Goal: Task Accomplishment & Management: Manage account settings

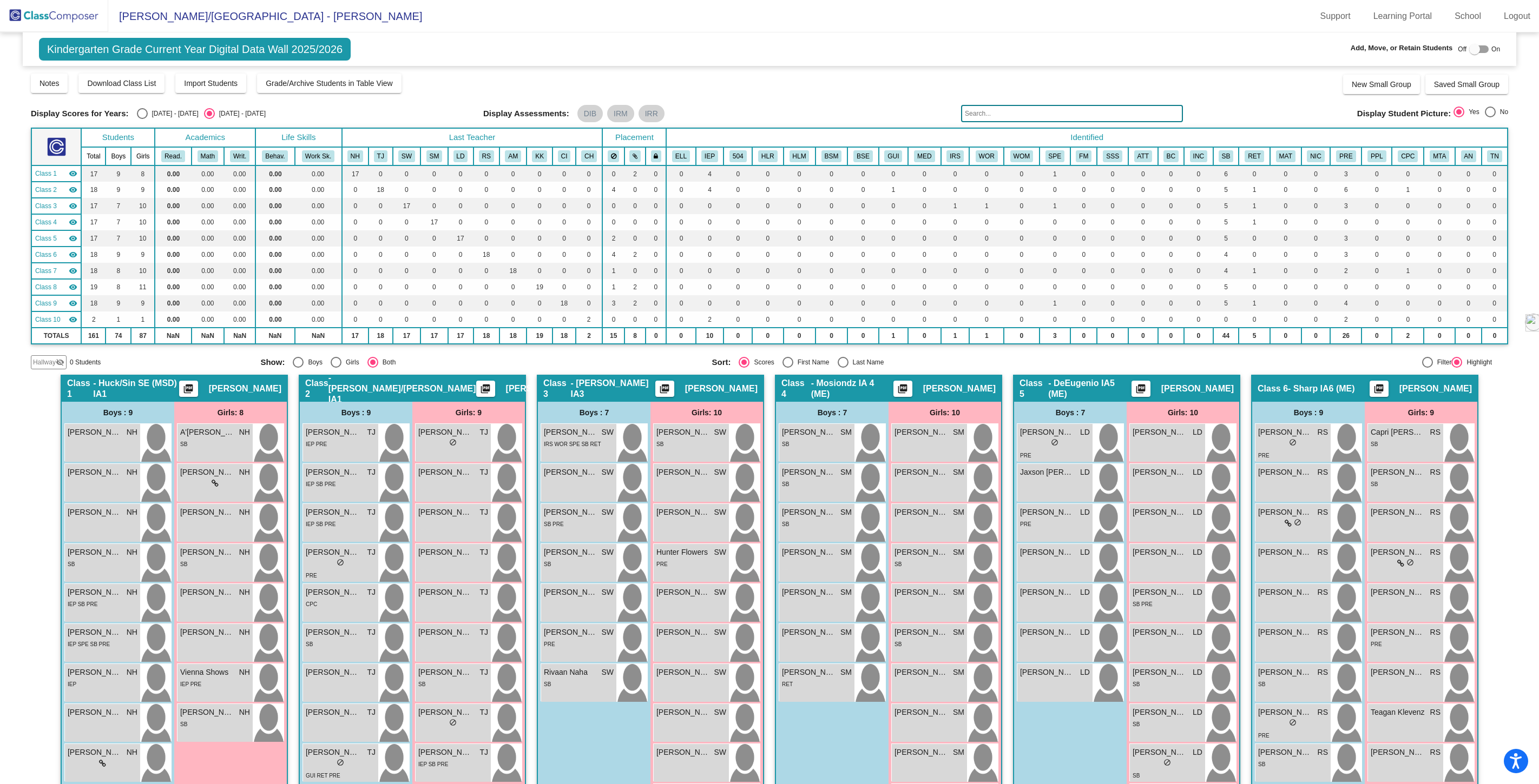
click at [66, 17] on img at bounding box center [54, 16] width 108 height 32
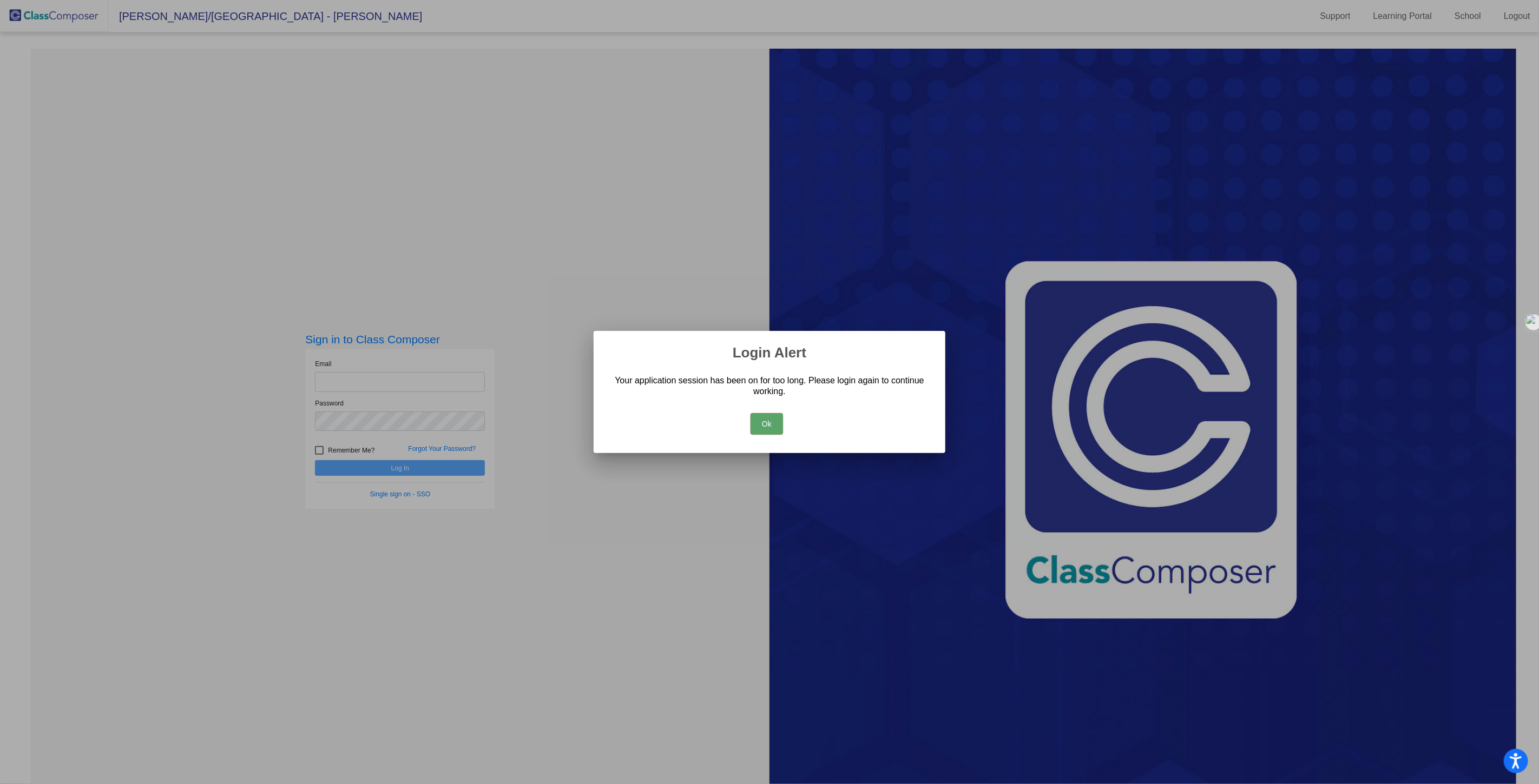
click at [769, 420] on button "Ok" at bounding box center [767, 424] width 32 height 21
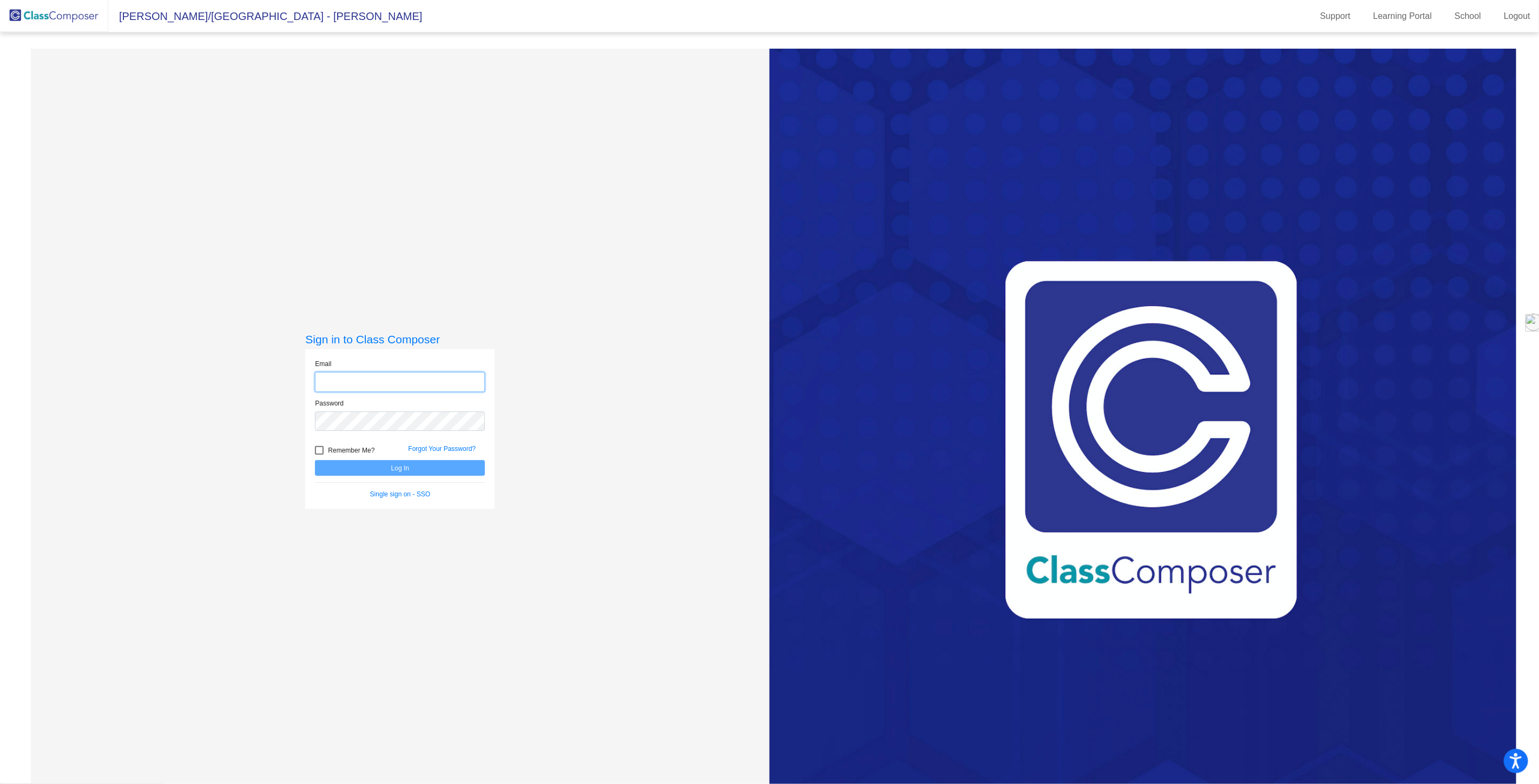
click at [360, 373] on input "email" at bounding box center [400, 382] width 170 height 20
type input "[EMAIL_ADDRESS][DOMAIN_NAME]"
click at [315, 460] on button "Log In" at bounding box center [400, 468] width 170 height 16
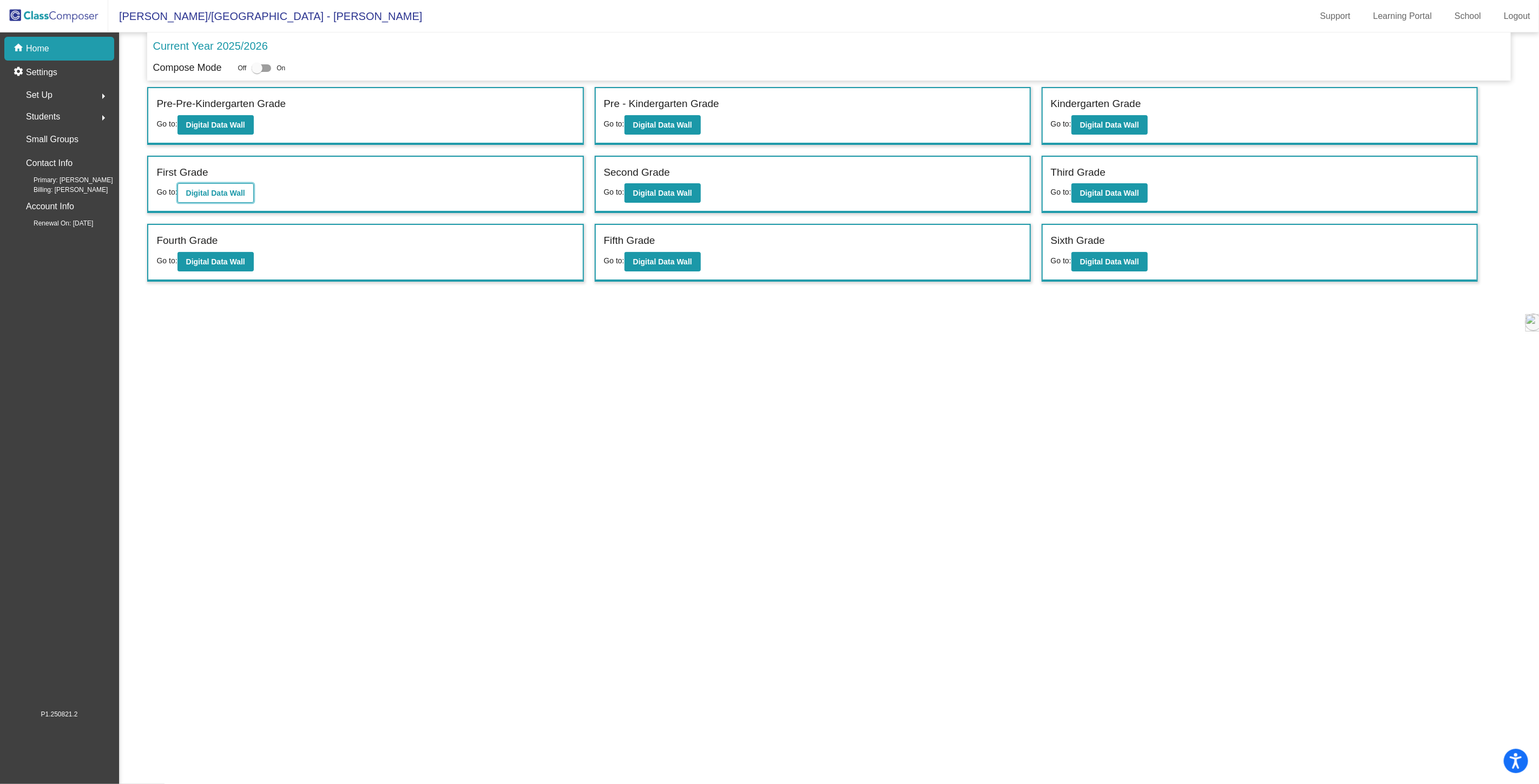
click at [204, 190] on b "Digital Data Wall" at bounding box center [216, 193] width 59 height 8
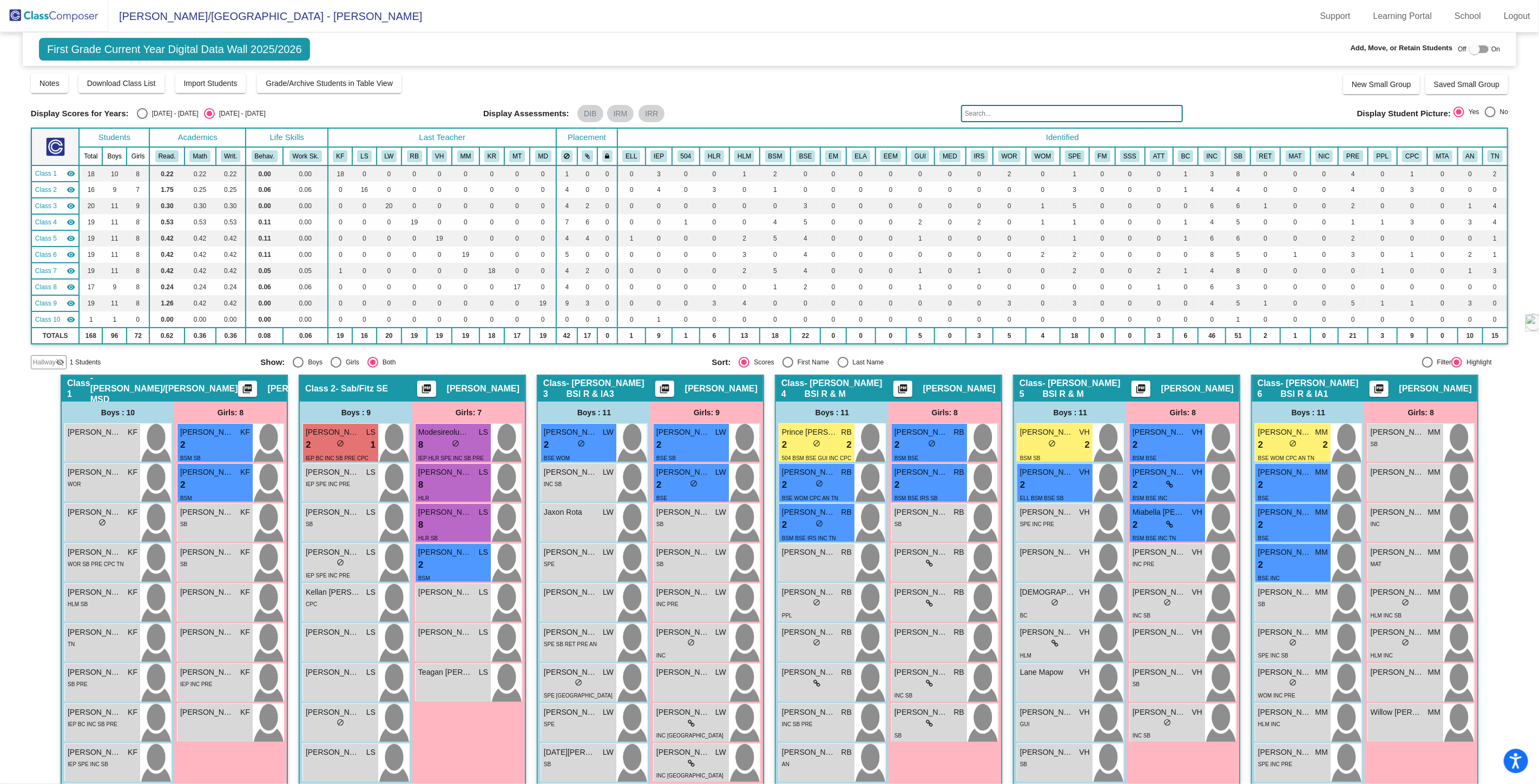
click at [1014, 113] on input "text" at bounding box center [1072, 113] width 222 height 17
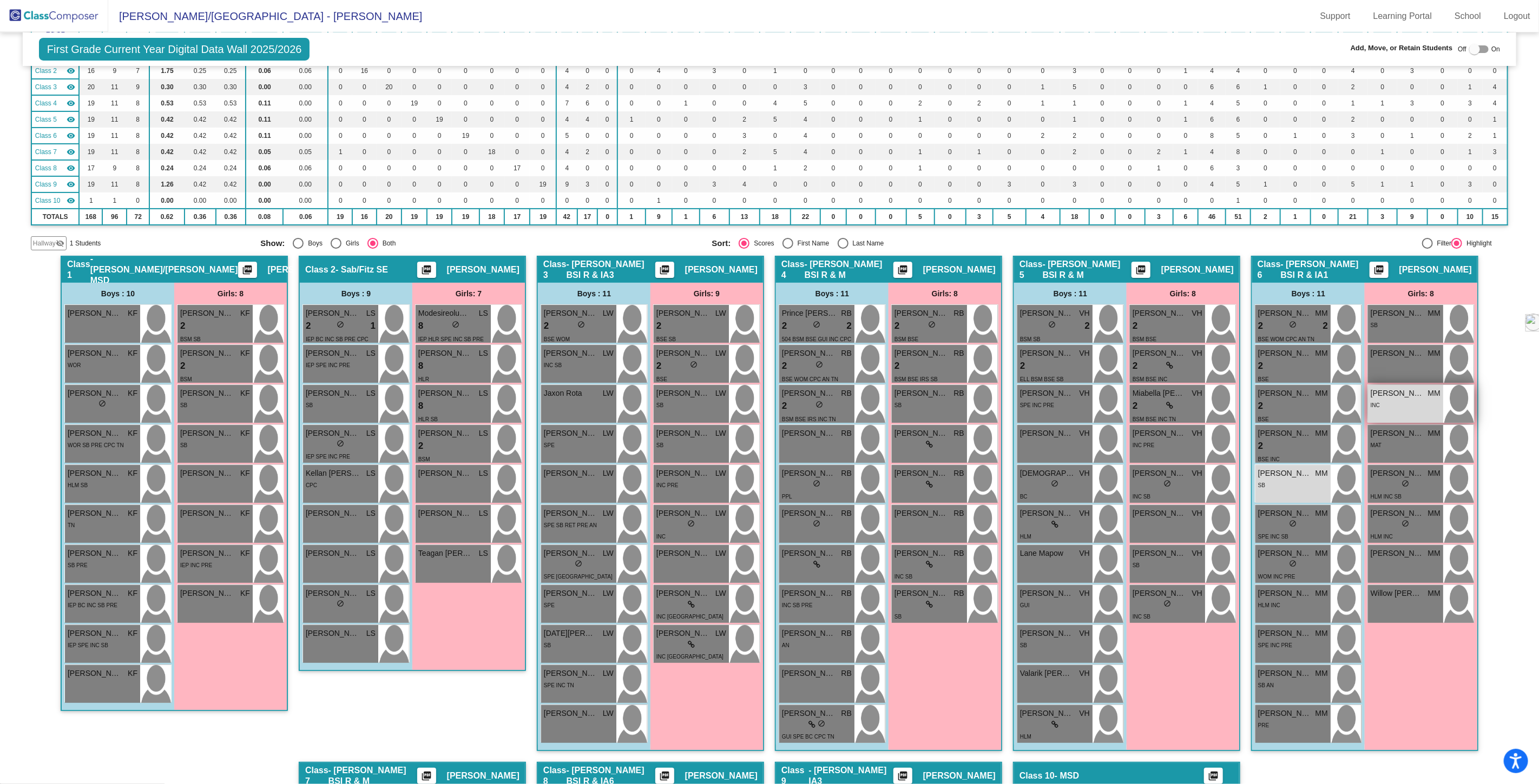
scroll to position [120, 0]
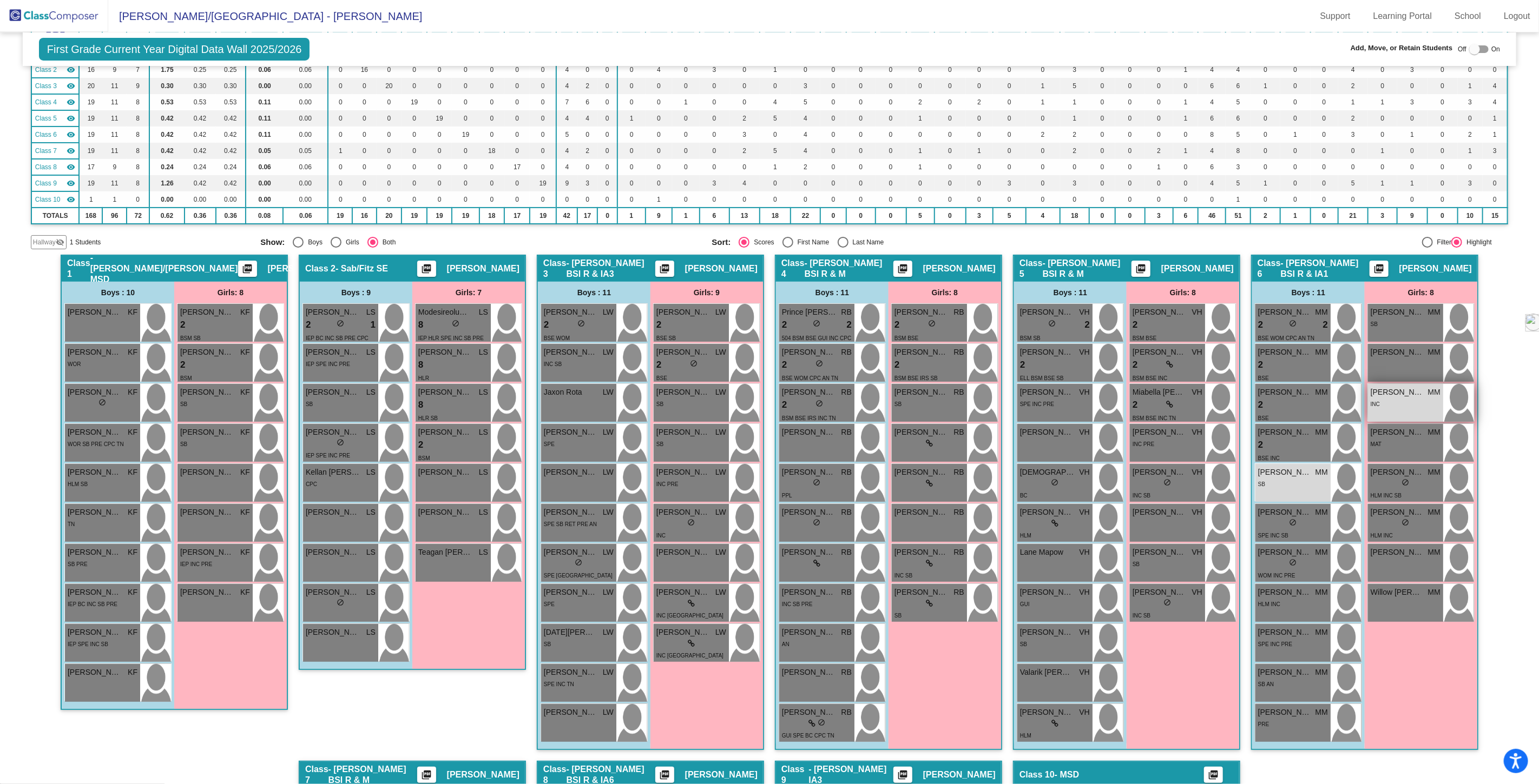
type input "mc"
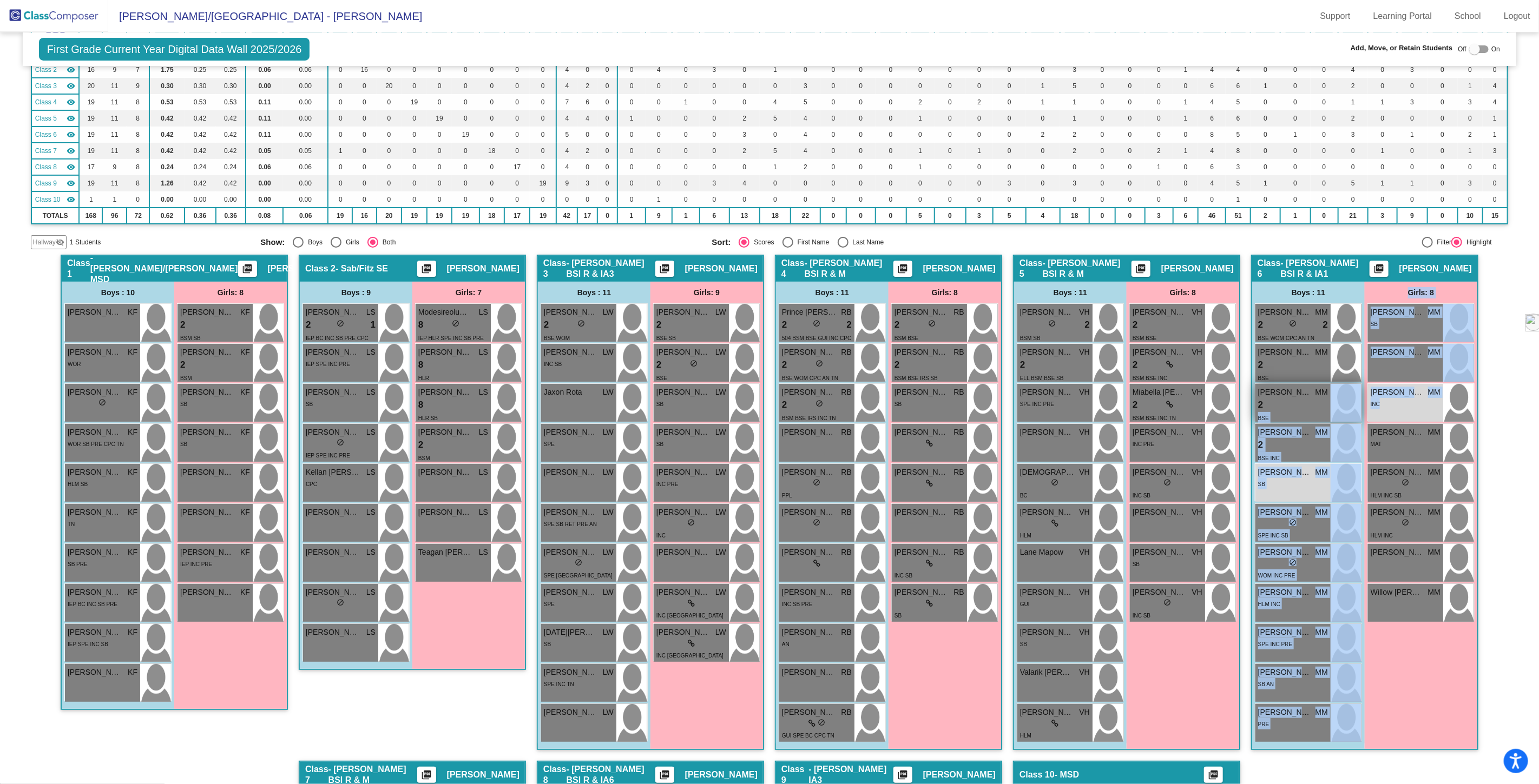
drag, startPoint x: 1399, startPoint y: 403, endPoint x: 1341, endPoint y: 395, distance: 58.5
click at [0, 0] on div "Boys : 11 [PERSON_NAME] MM 2 lock do_not_disturb_alt 2 BSE WOM CPC AN TN [PERSO…" at bounding box center [0, 0] width 0 height 0
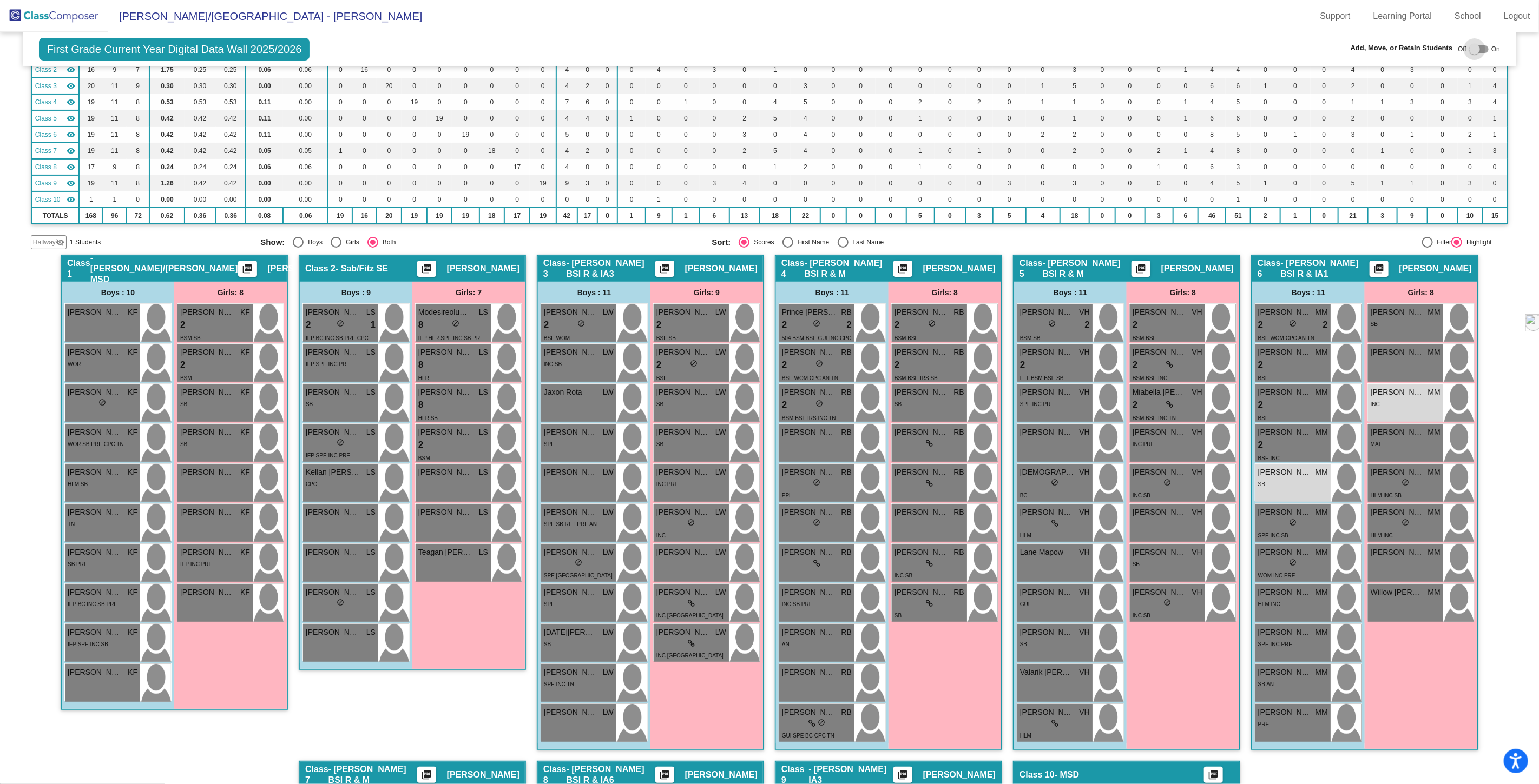
click at [1469, 45] on div at bounding box center [1474, 49] width 11 height 11
checkbox input "true"
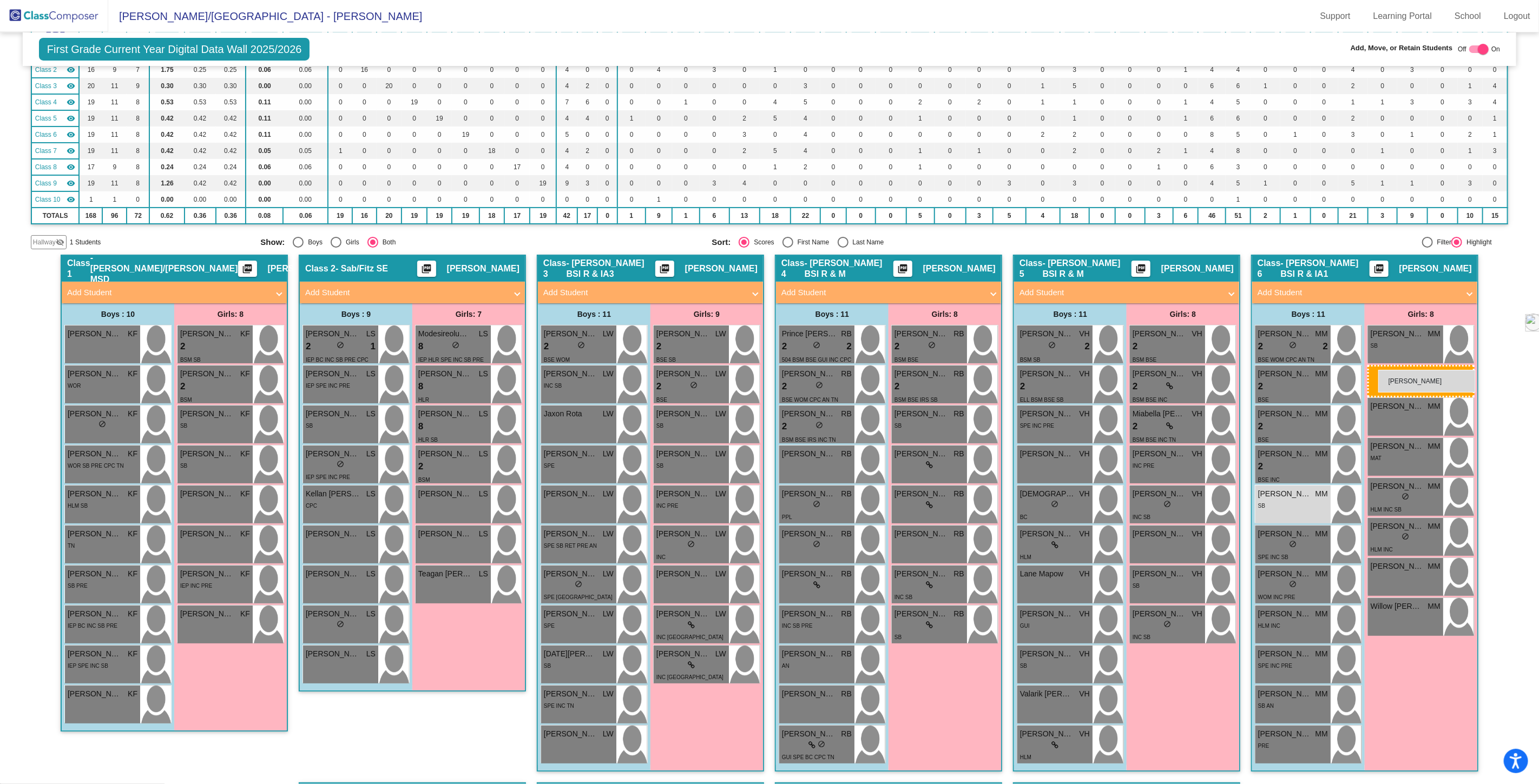
drag, startPoint x: 1410, startPoint y: 425, endPoint x: 1378, endPoint y: 370, distance: 63.6
click at [1415, 424] on div "INC" at bounding box center [1405, 425] width 70 height 11
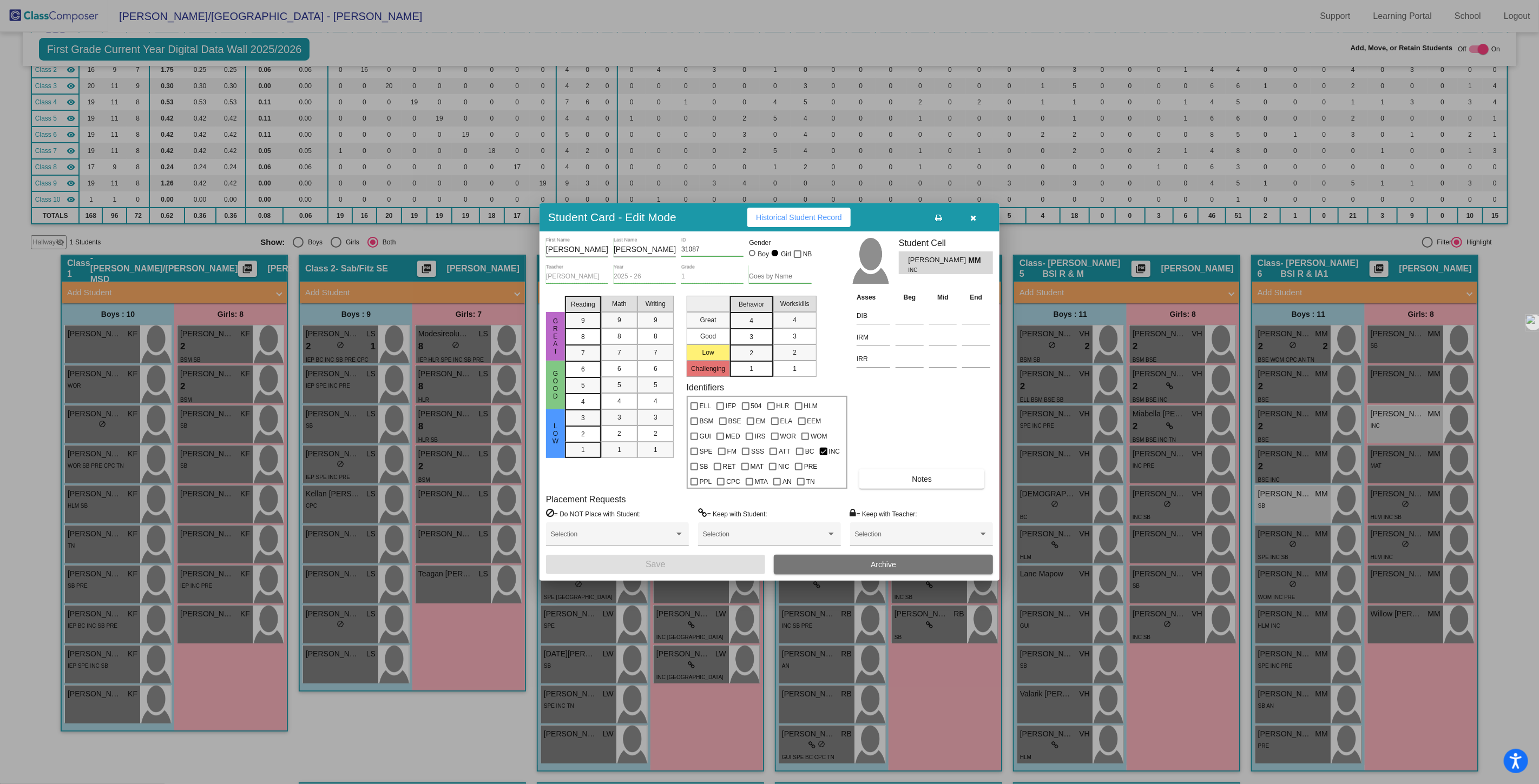
click at [880, 562] on span "Archive" at bounding box center [883, 564] width 26 height 8
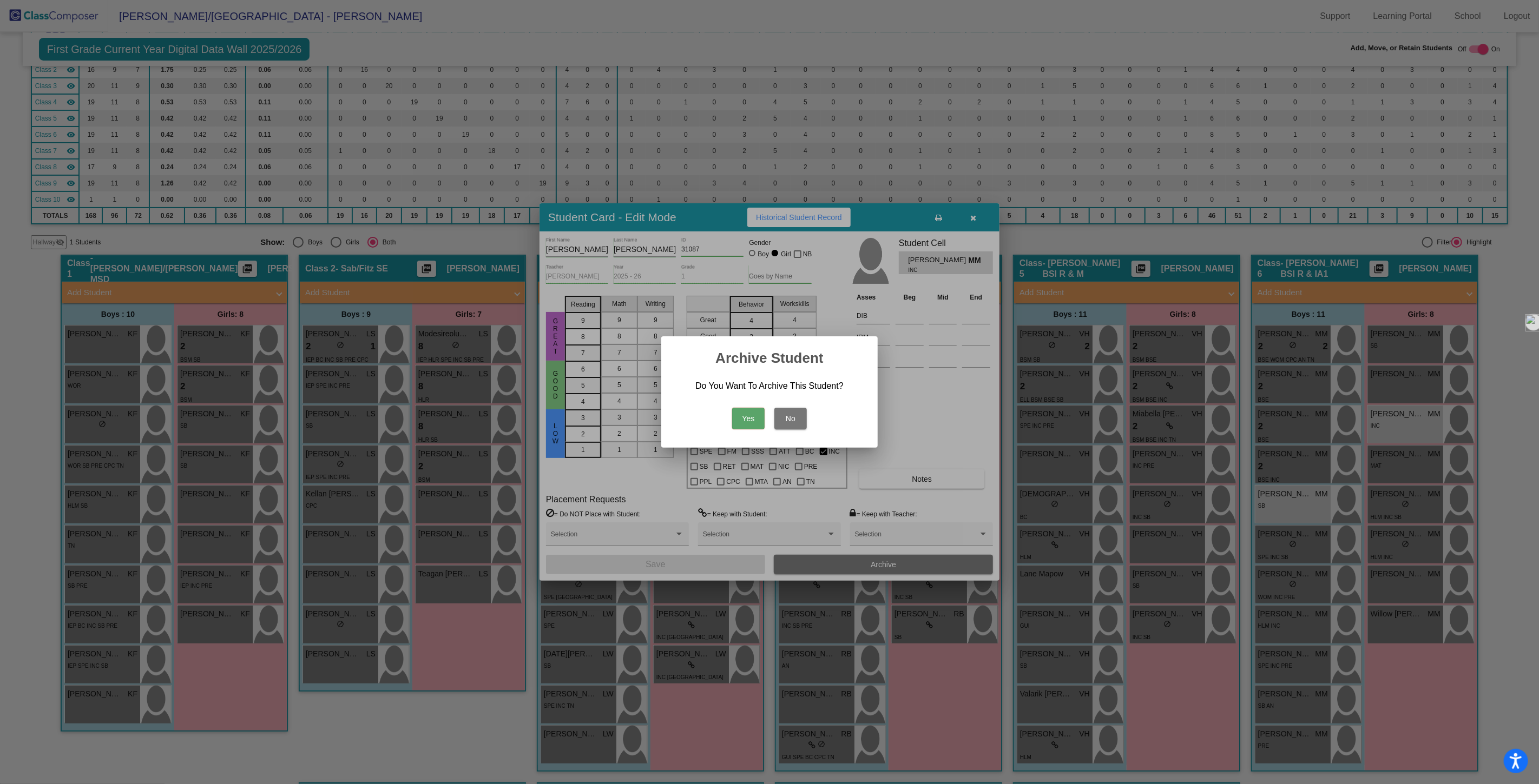
click at [747, 416] on button "Yes" at bounding box center [749, 419] width 32 height 21
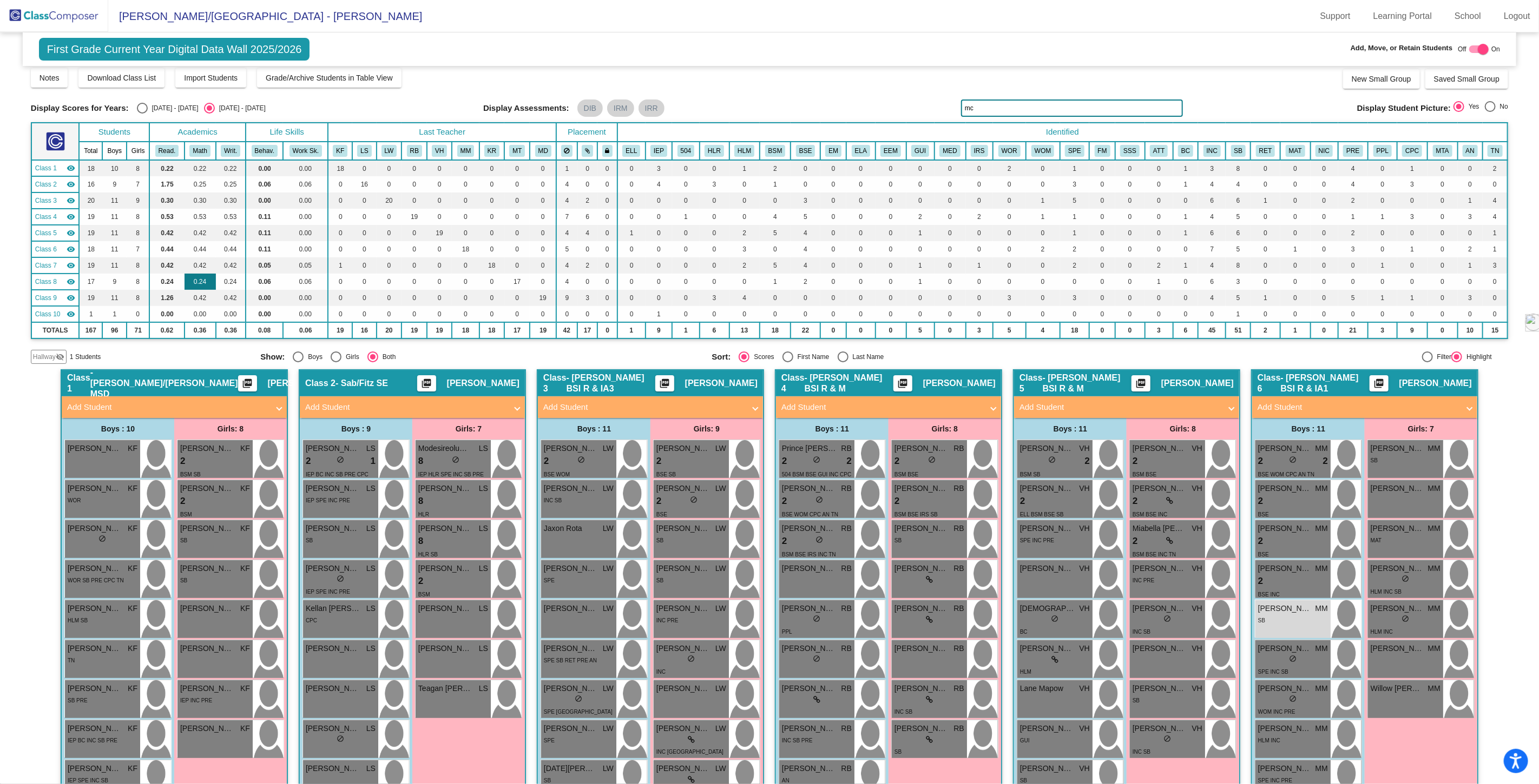
scroll to position [0, 0]
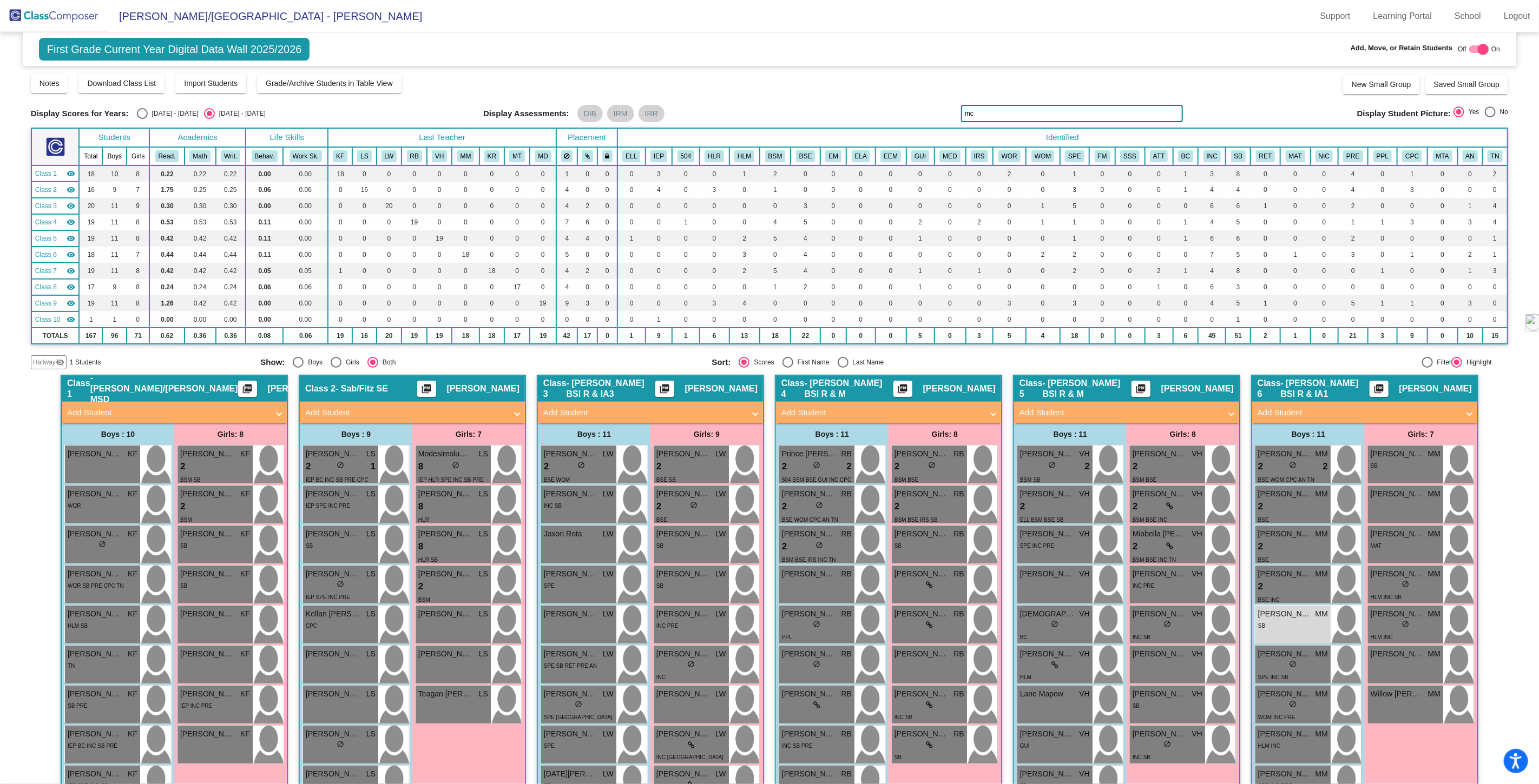
click at [44, 359] on span "Hallway" at bounding box center [44, 362] width 23 height 10
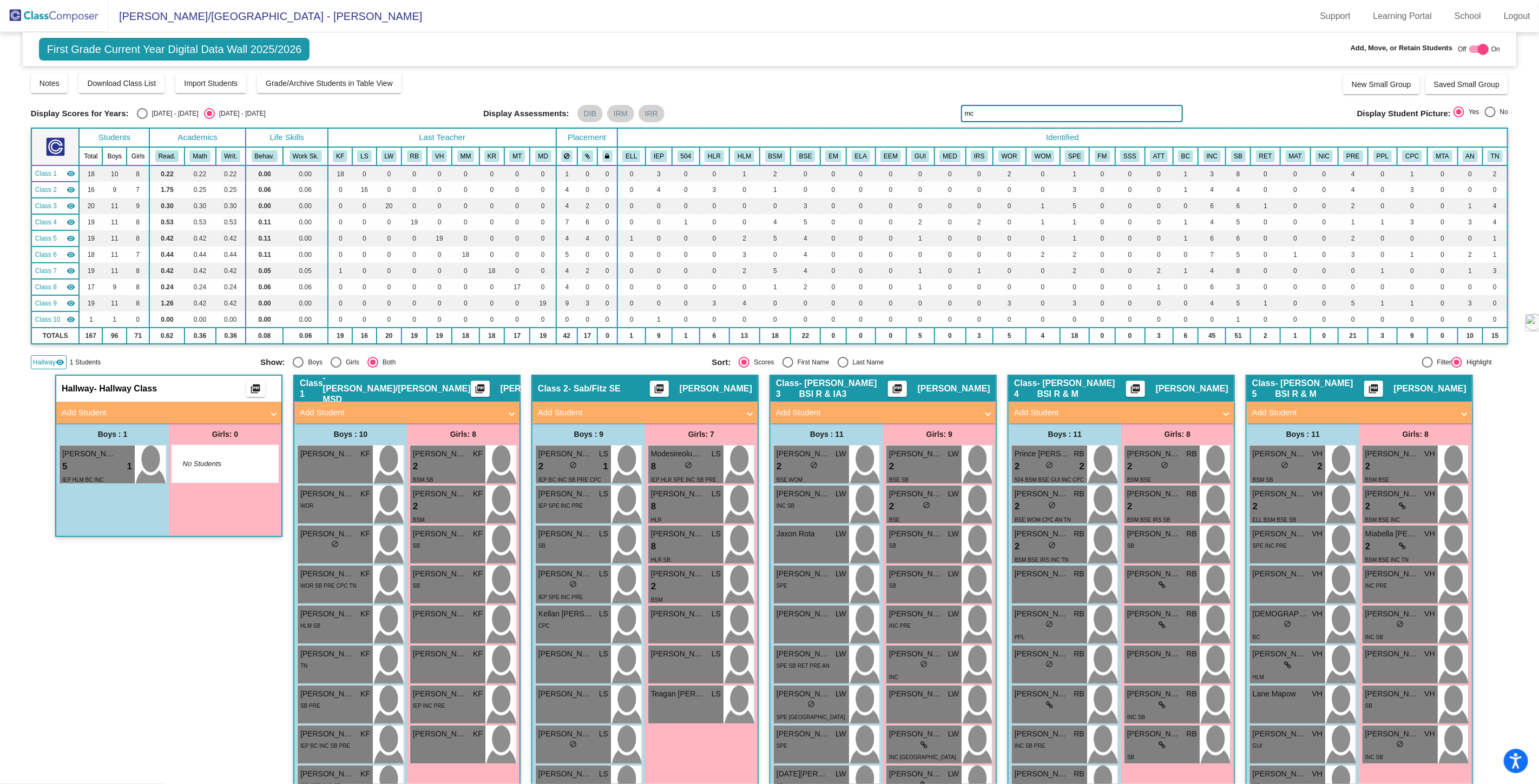
click at [45, 359] on span "Hallway" at bounding box center [44, 362] width 23 height 10
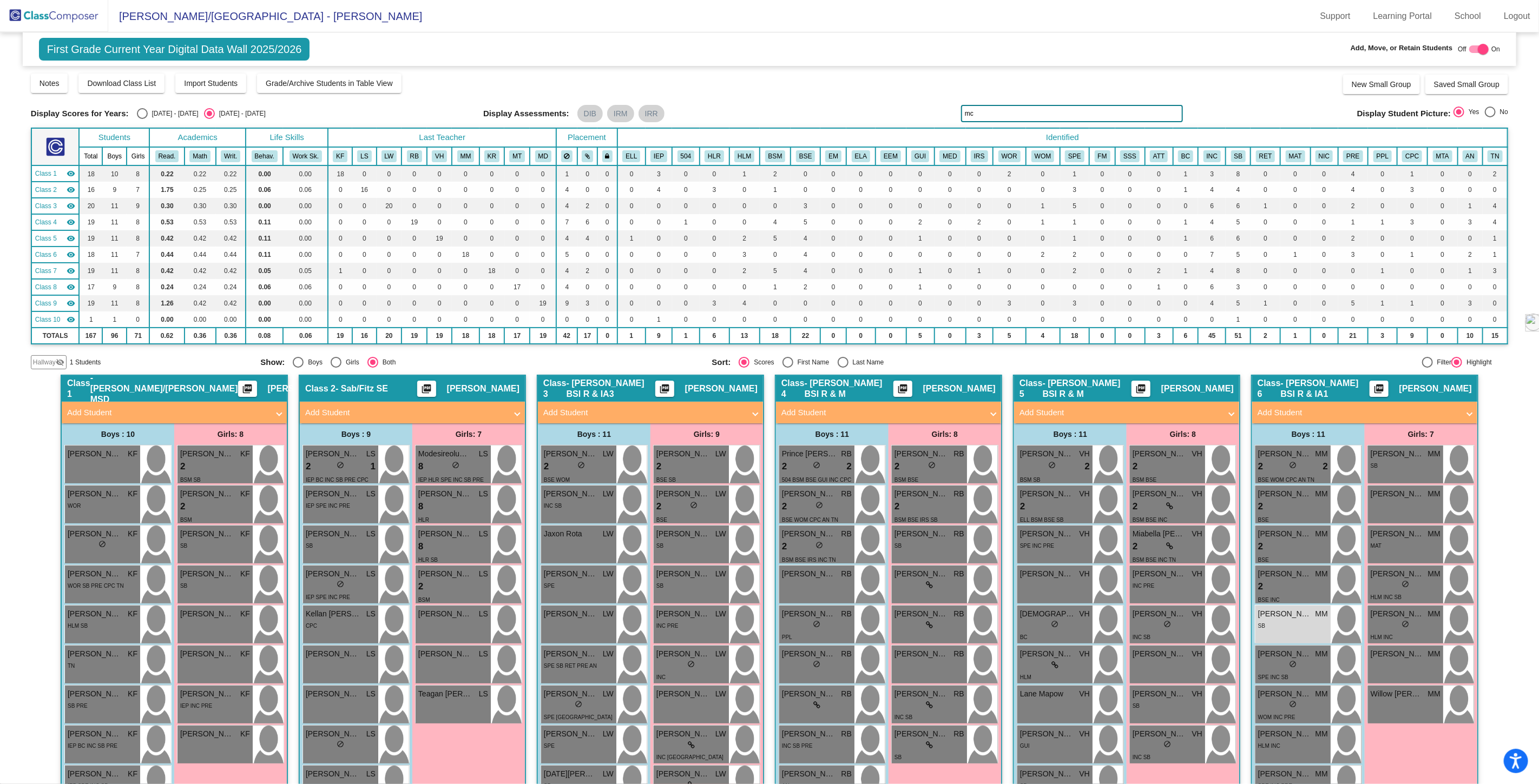
click at [46, 359] on span "Hallway" at bounding box center [44, 362] width 23 height 10
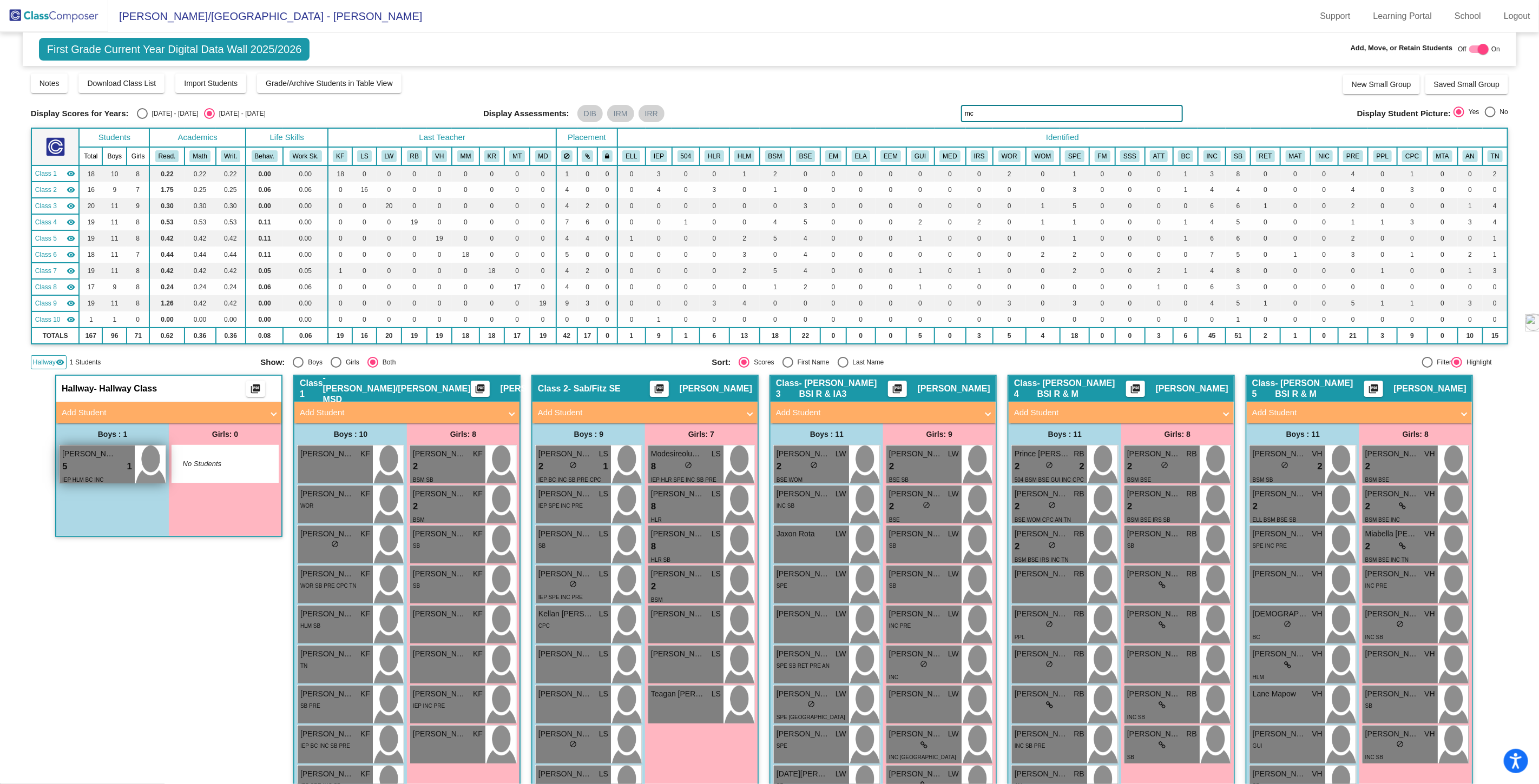
click at [95, 467] on div "5 lock do_not_disturb_alt 1" at bounding box center [97, 467] width 70 height 14
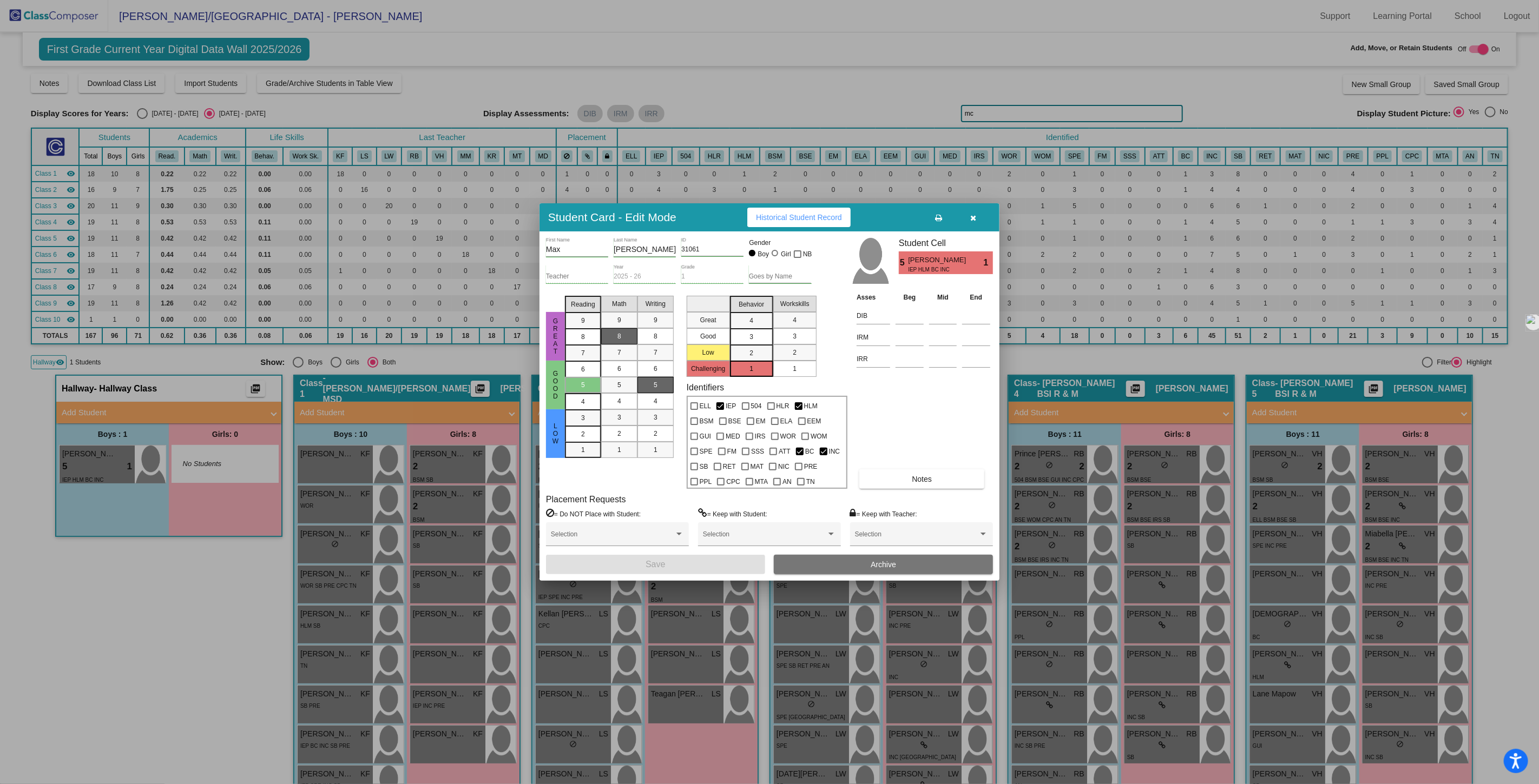
click at [873, 562] on span "Archive" at bounding box center [883, 564] width 26 height 8
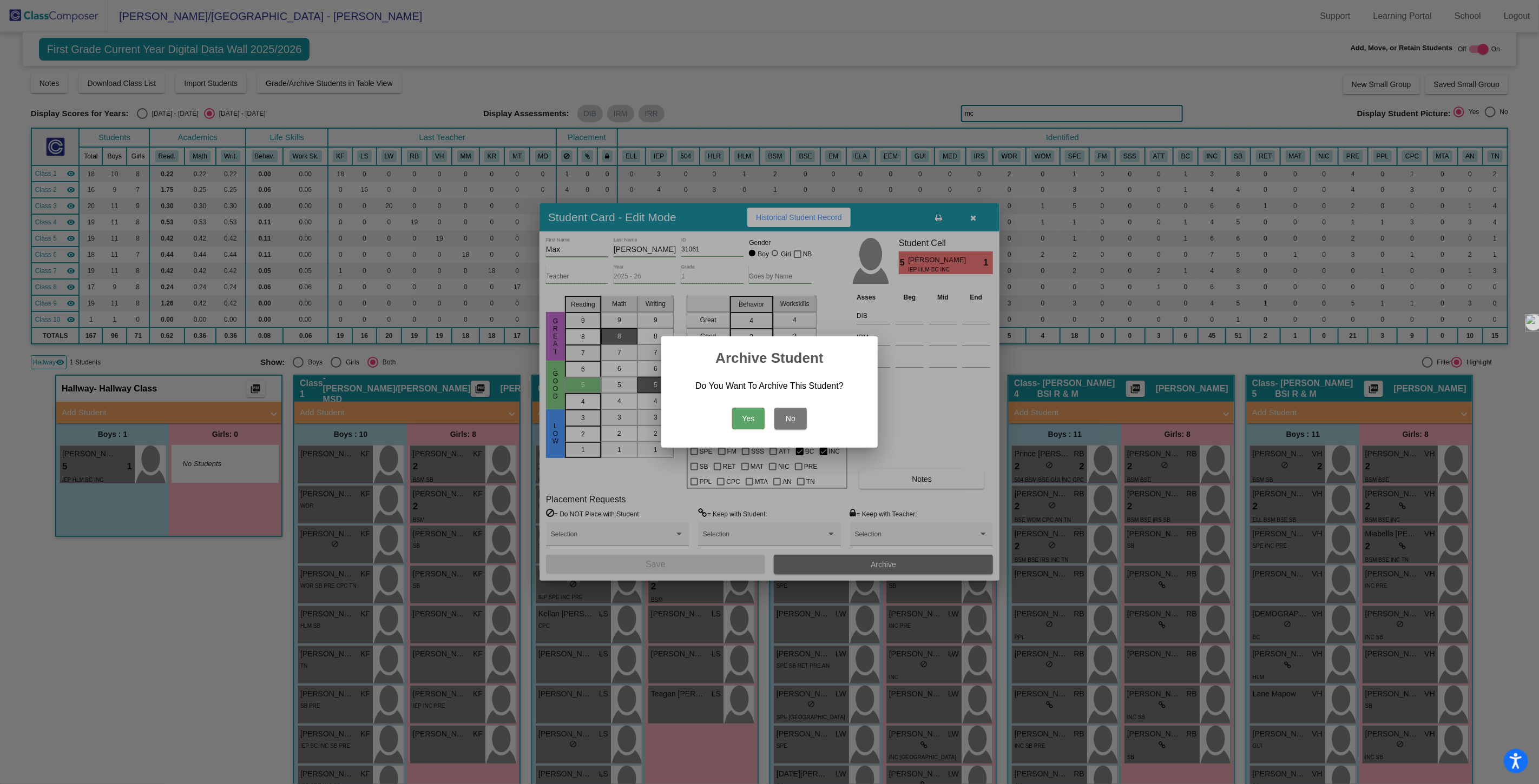
click at [743, 416] on button "Yes" at bounding box center [749, 419] width 32 height 21
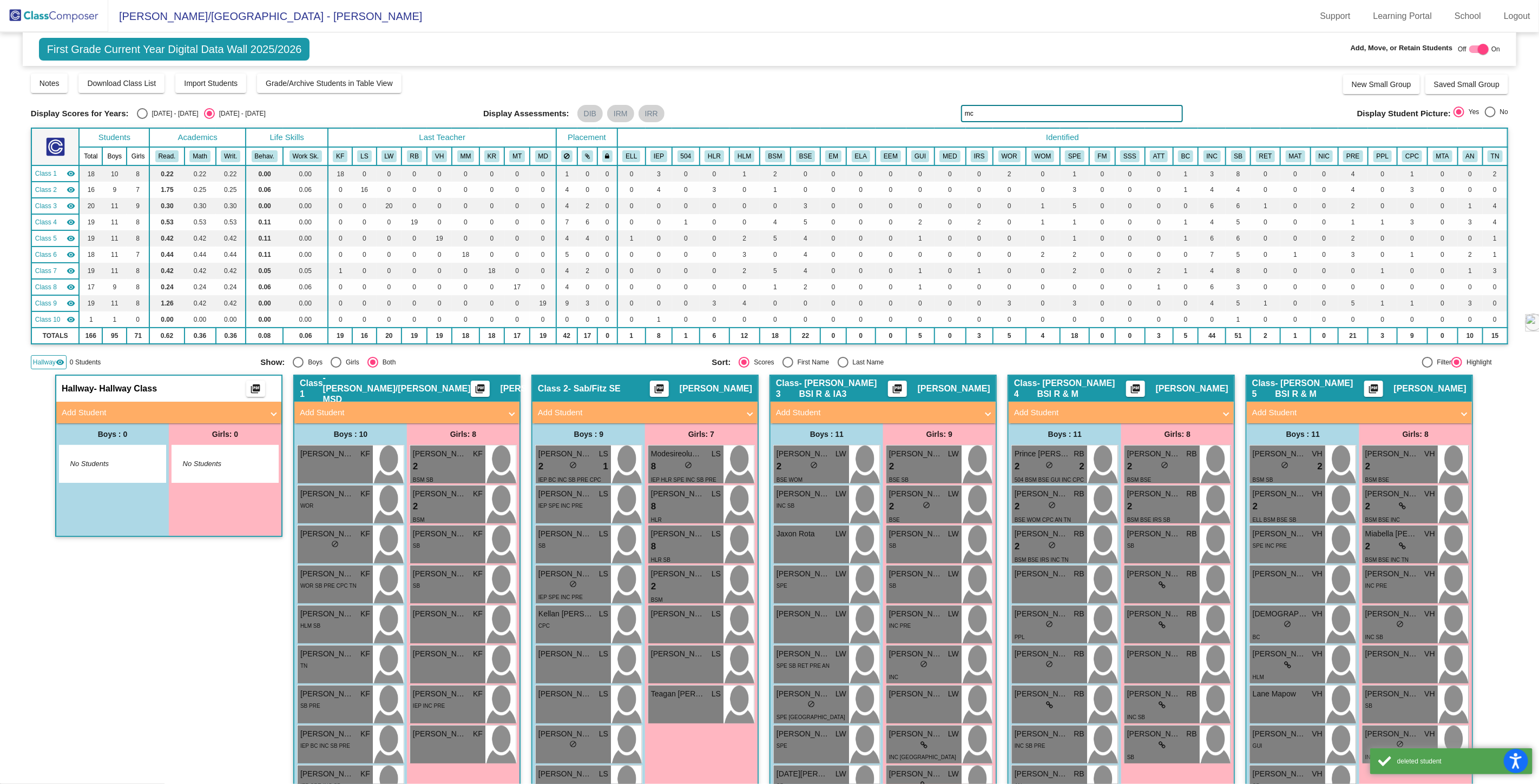
click at [53, 19] on img at bounding box center [54, 16] width 108 height 32
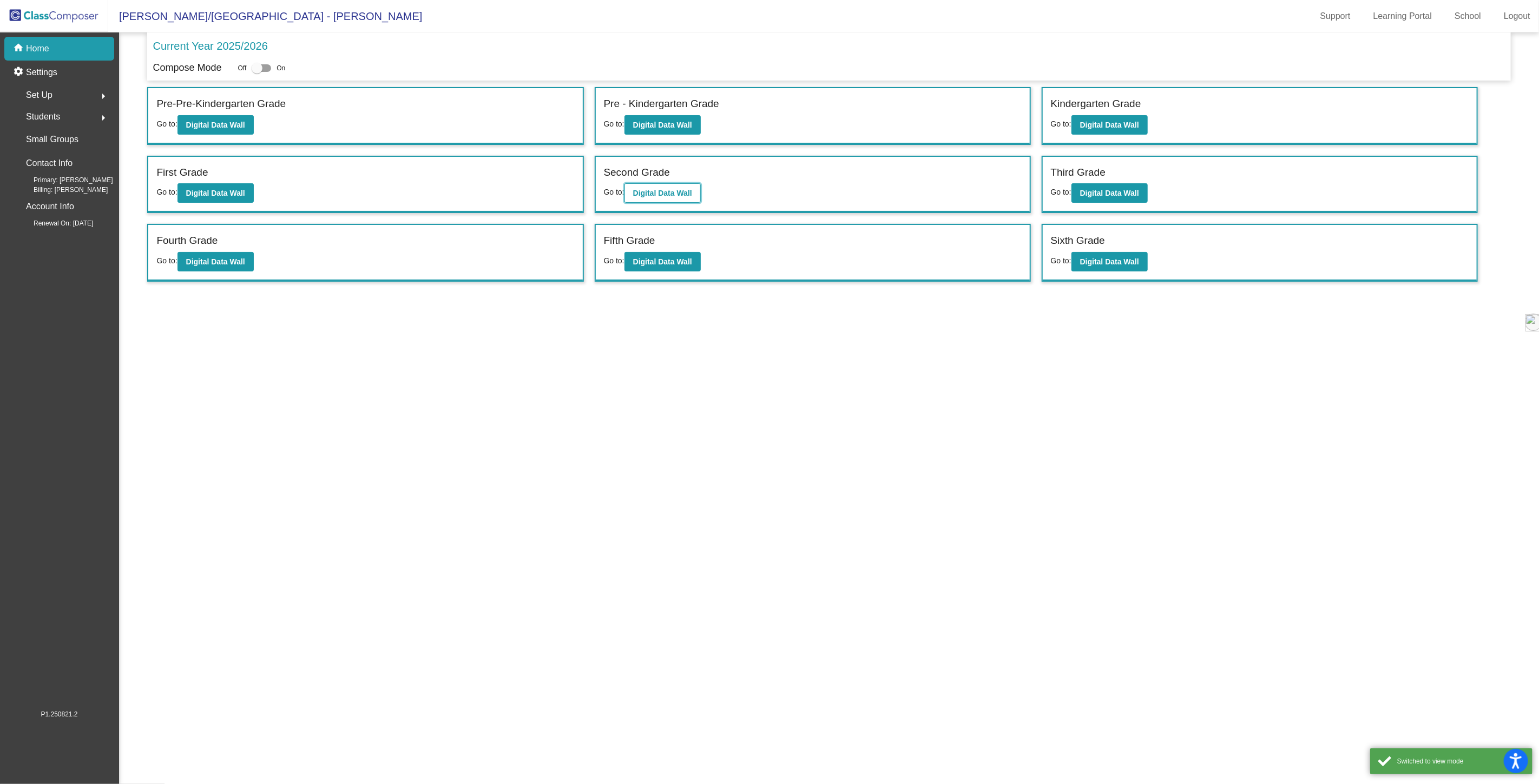
click at [663, 192] on b "Digital Data Wall" at bounding box center [663, 193] width 59 height 8
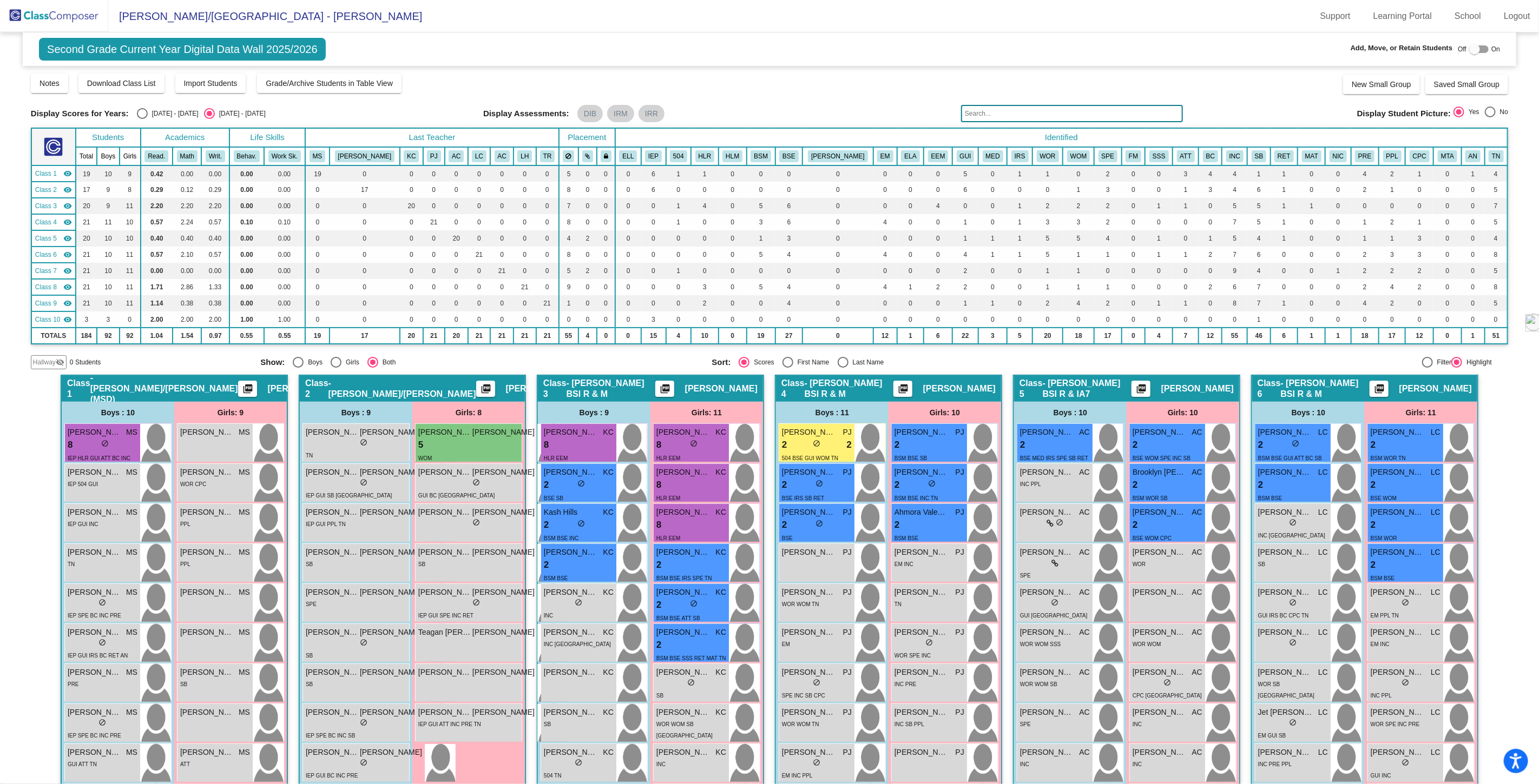
click at [39, 360] on span "Hallway" at bounding box center [44, 362] width 23 height 10
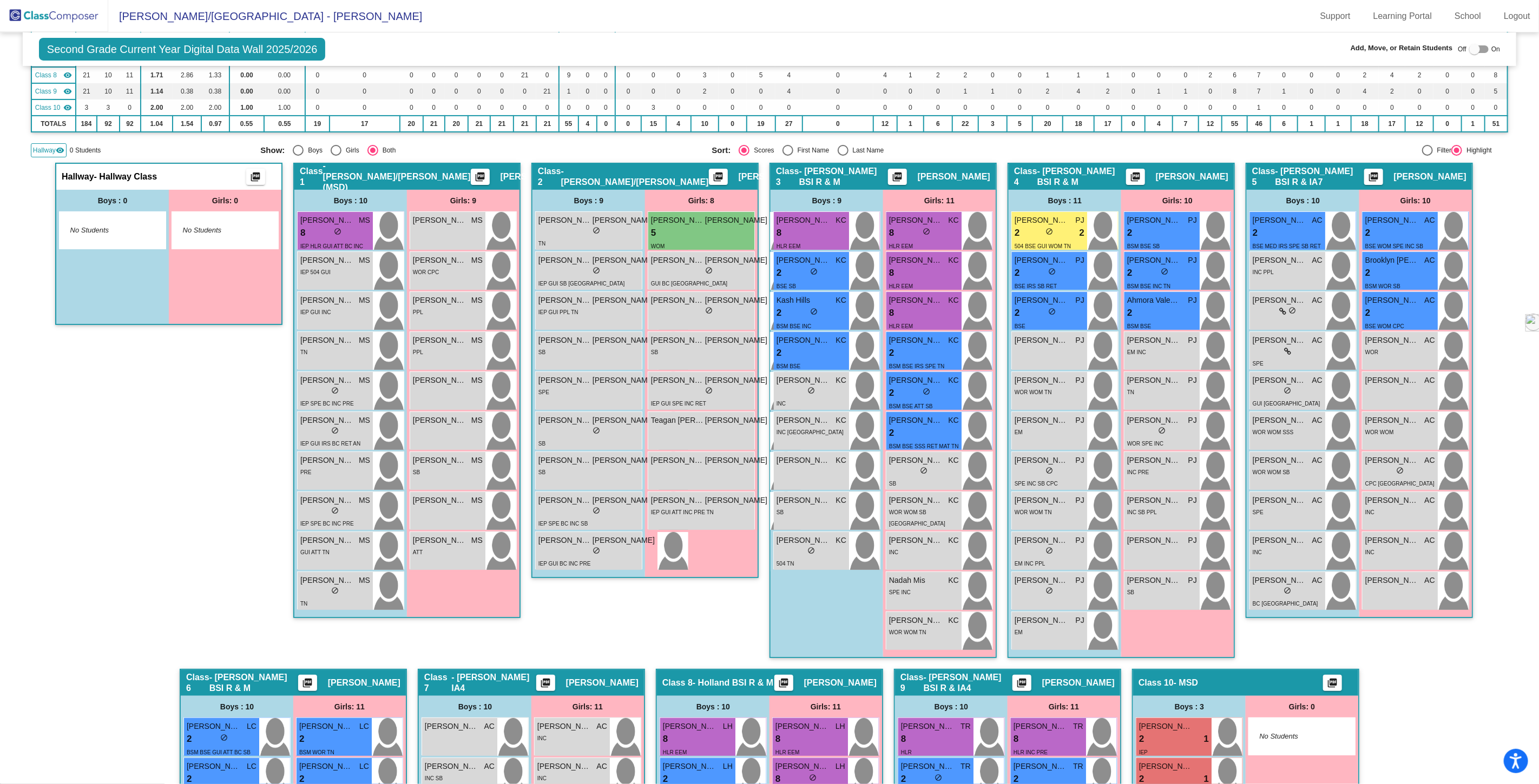
scroll to position [240, 0]
